Goal: Information Seeking & Learning: Understand process/instructions

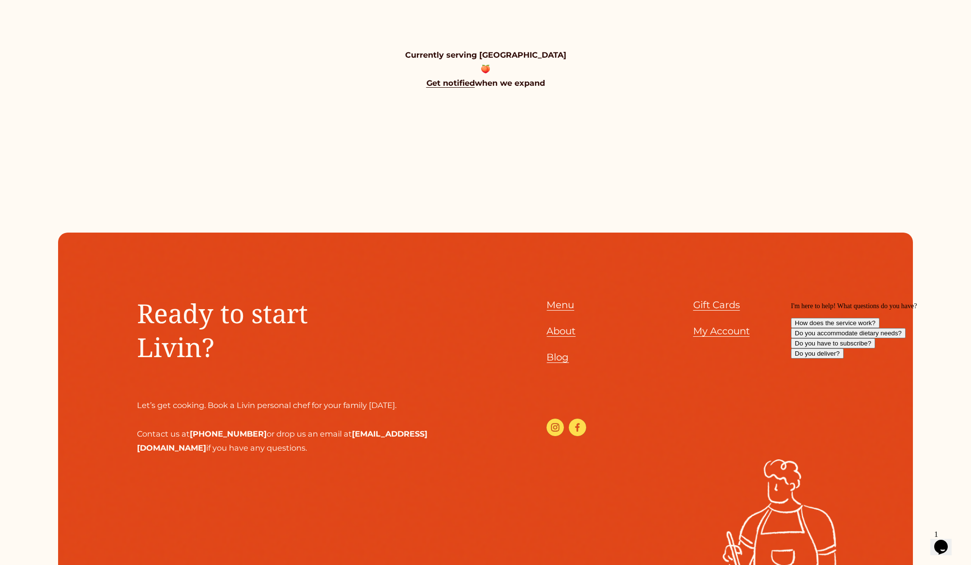
scroll to position [1129, 0]
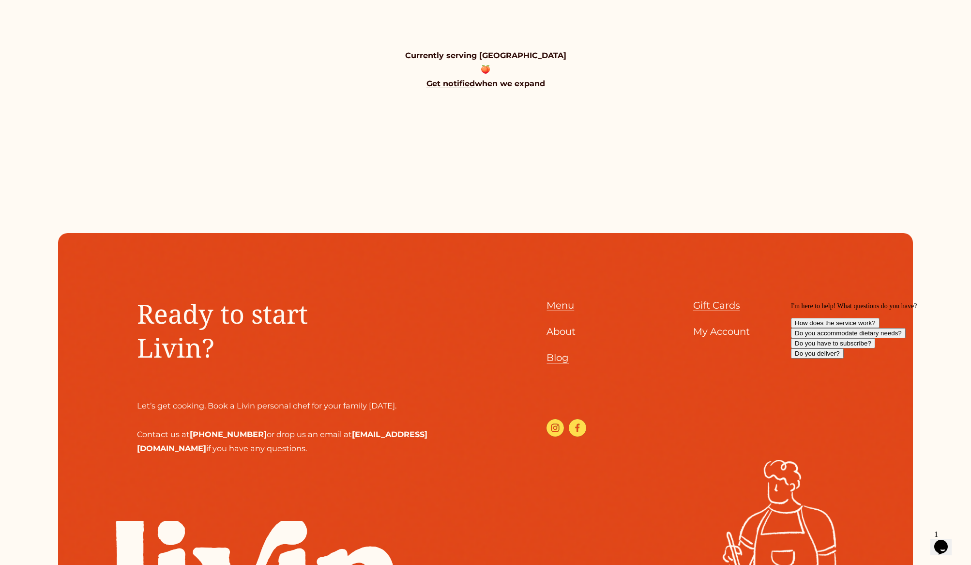
click at [556, 304] on span "Menu" at bounding box center [561, 305] width 28 height 12
click at [555, 307] on span "Menu" at bounding box center [561, 305] width 28 height 12
click at [554, 333] on span "About" at bounding box center [561, 331] width 29 height 12
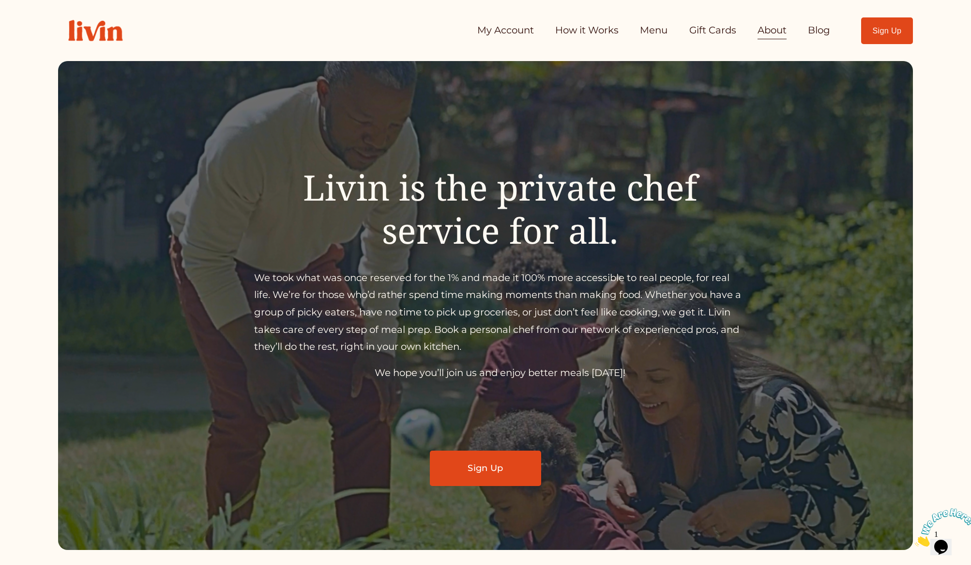
click at [587, 36] on link "How it Works" at bounding box center [586, 30] width 63 height 19
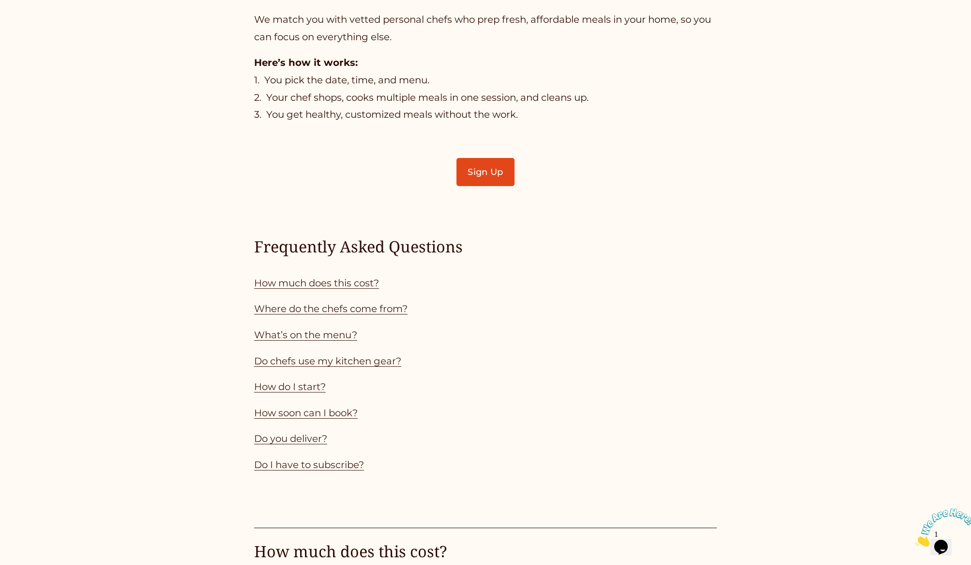
scroll to position [754, 0]
click at [368, 306] on link "Where do the chefs come from?" at bounding box center [331, 307] width 154 height 12
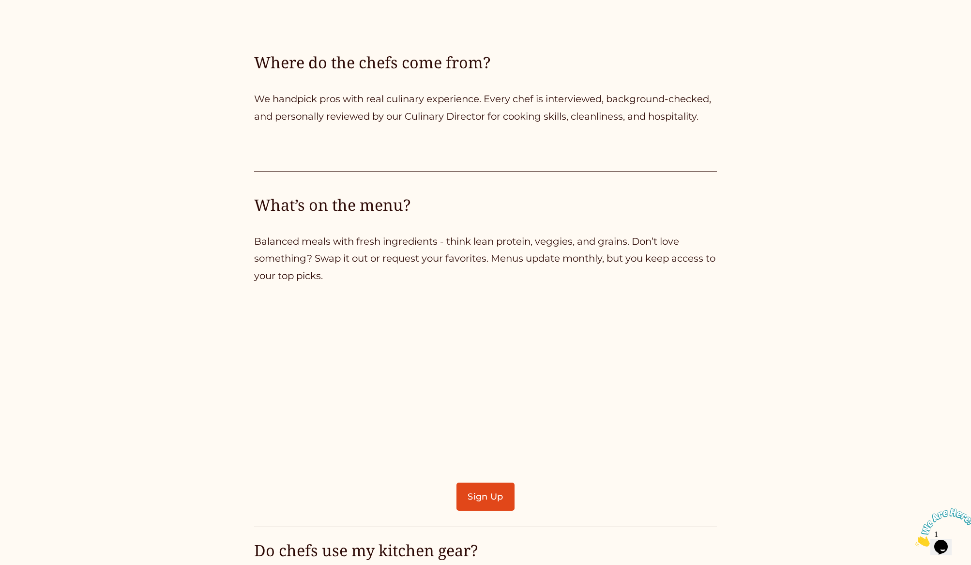
scroll to position [1849, 0]
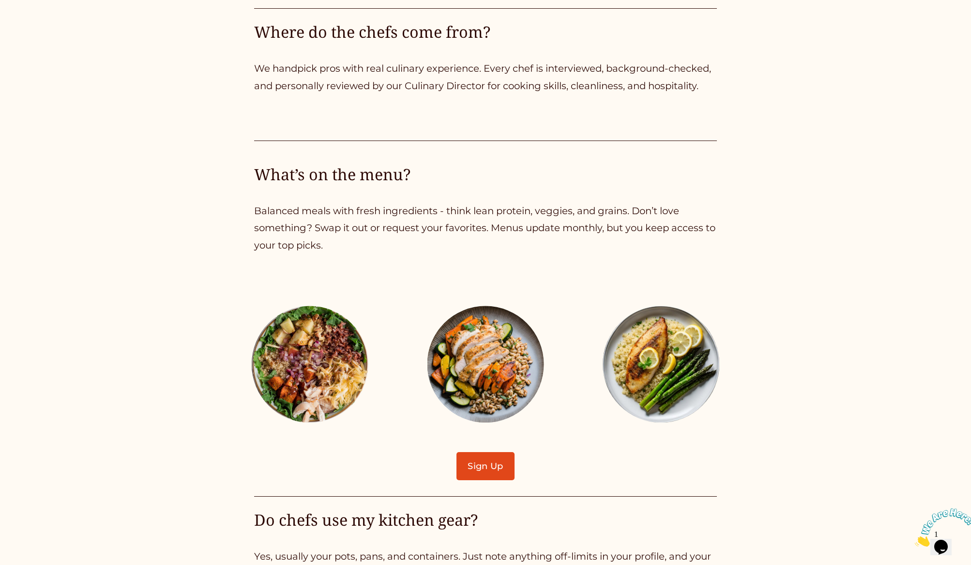
scroll to position [754, 0]
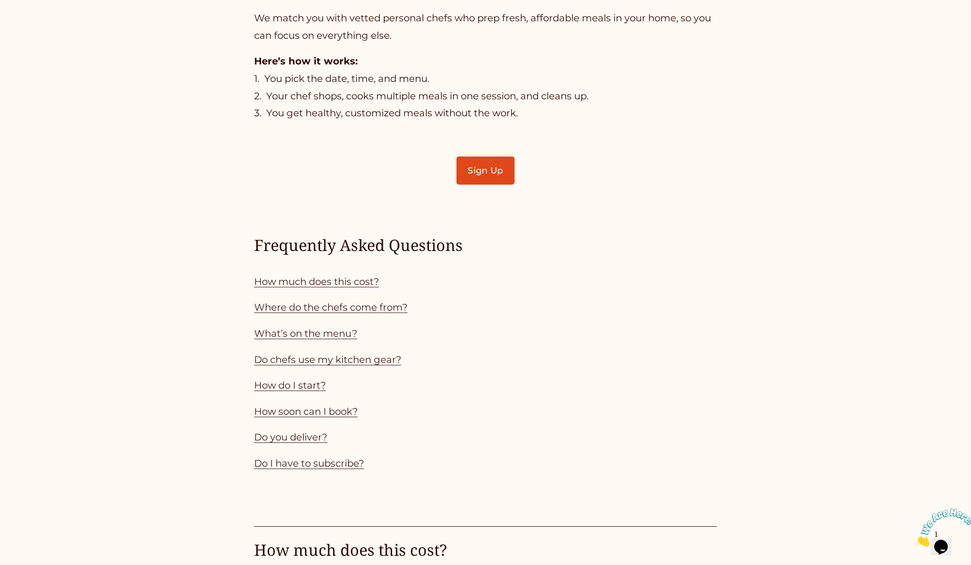
click at [311, 361] on link "Do chefs use my kitchen gear?" at bounding box center [327, 359] width 147 height 12
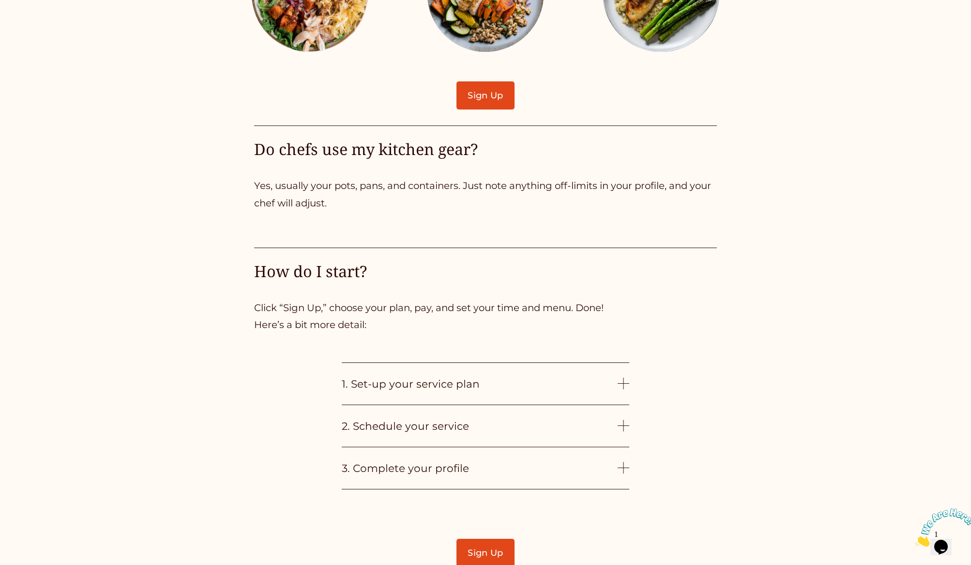
scroll to position [2336, 0]
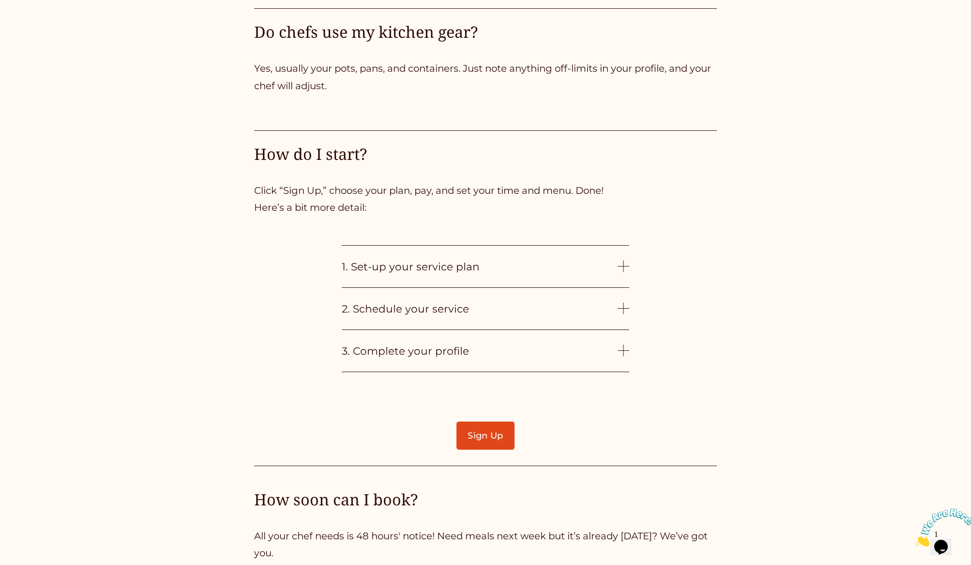
scroll to position [754, 0]
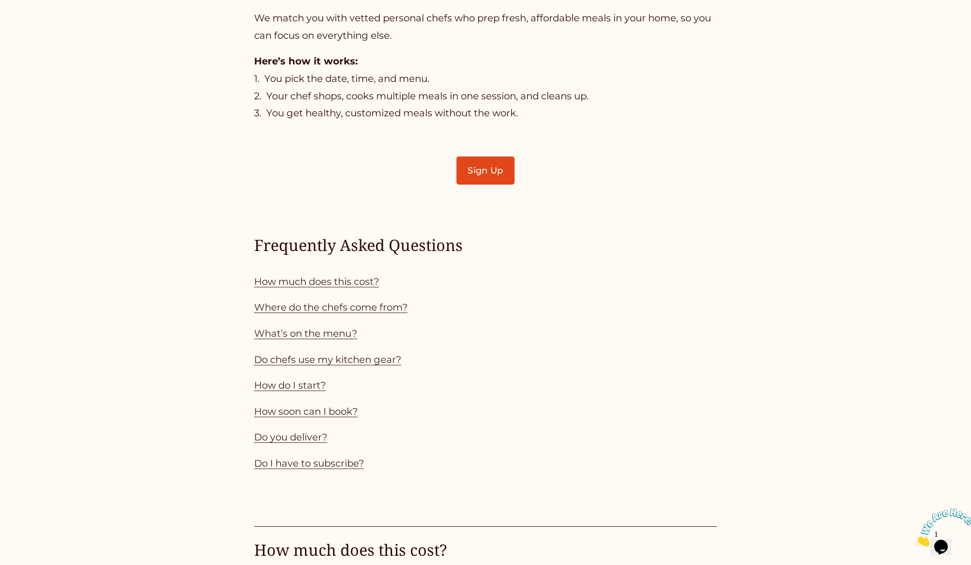
click at [292, 406] on link "How soon can I book?" at bounding box center [306, 411] width 104 height 12
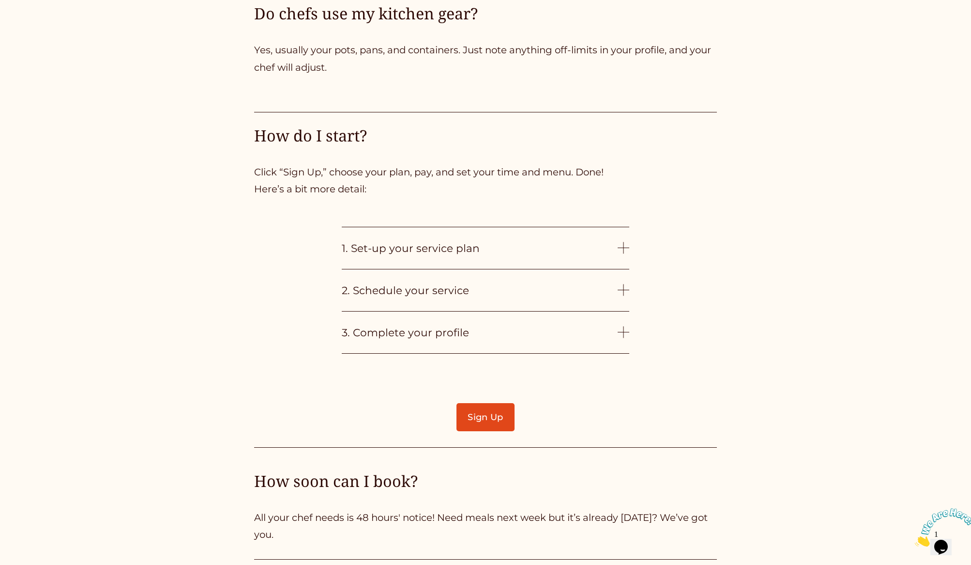
scroll to position [2353, 0]
click at [620, 246] on div at bounding box center [624, 250] width 12 height 12
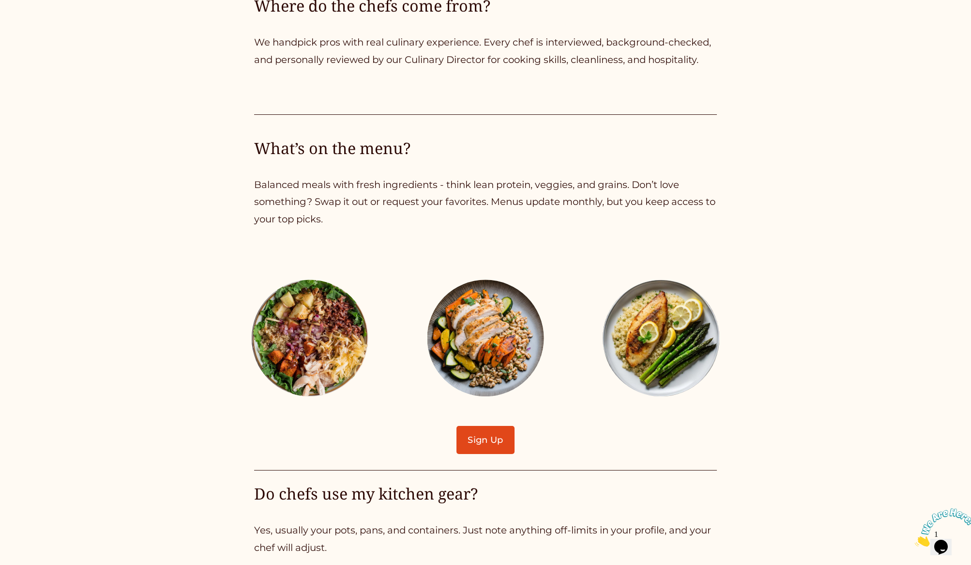
scroll to position [1877, 0]
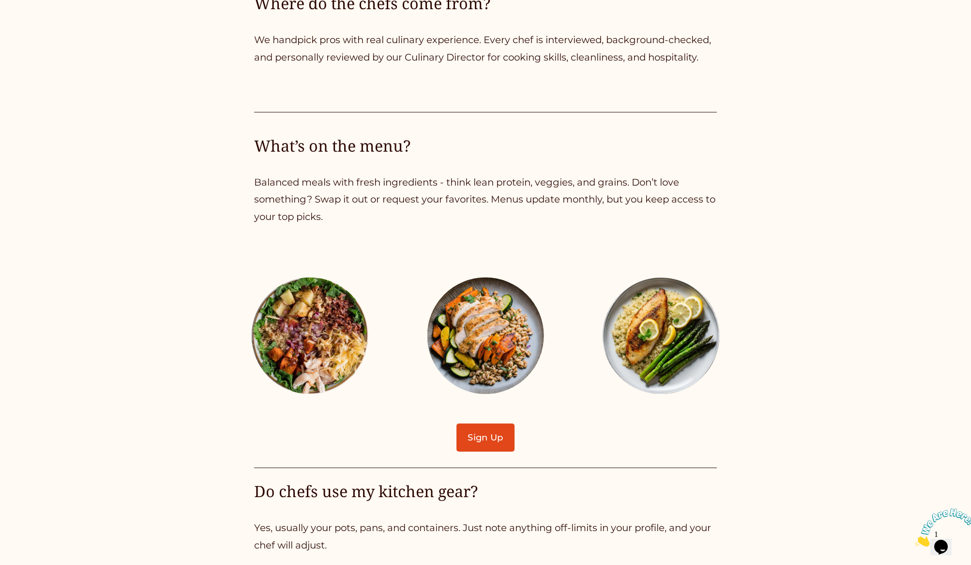
click at [296, 319] on div at bounding box center [310, 335] width 117 height 117
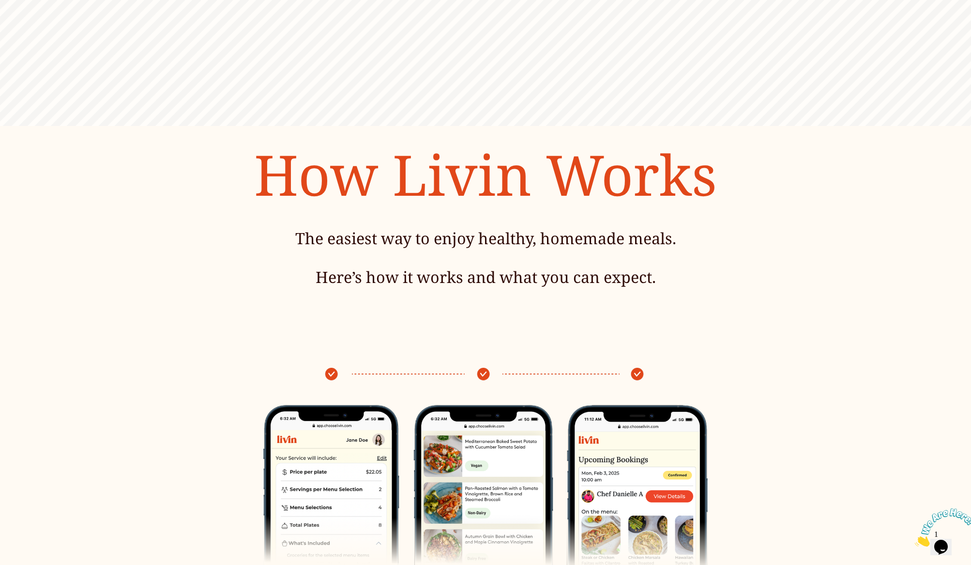
scroll to position [89, 0]
